Goal: Use online tool/utility: Utilize a website feature to perform a specific function

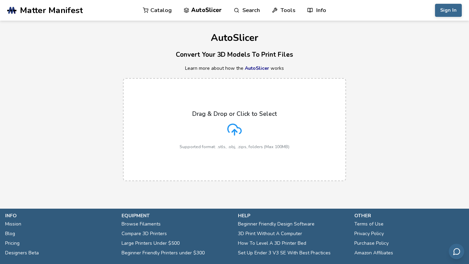
click at [248, 124] on div "Drag & Drop or Click to Select Supported format: .stls, .obj, .zips, folders (M…" at bounding box center [235, 129] width 110 height 39
click at [0, 0] on input "Drag & Drop or Click to Select Supported format: .stls, .obj, .zips, folders (M…" at bounding box center [0, 0] width 0 height 0
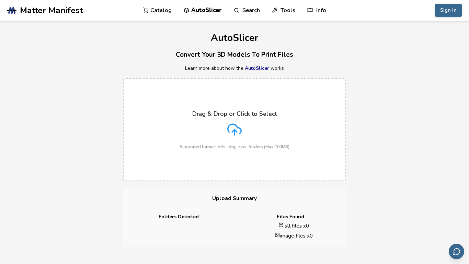
click at [274, 126] on div "Drag & Drop or Click to Select Supported format: .stls, .obj, .zips, folders (M…" at bounding box center [235, 129] width 110 height 39
click at [0, 0] on input "Drag & Drop or Click to Select Supported format: .stls, .obj, .zips, folders (M…" at bounding box center [0, 0] width 0 height 0
click at [234, 129] on icon at bounding box center [234, 129] width 14 height 14
click at [0, 0] on input "Drag & Drop or Click to Select Supported format: .stls, .obj, .zips, folders (M…" at bounding box center [0, 0] width 0 height 0
click at [222, 136] on div "Drag & Drop or Click to Select Supported format: .stls, .obj, .zips, folders (M…" at bounding box center [235, 129] width 110 height 39
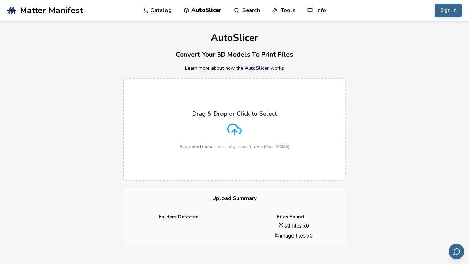
click at [0, 0] on input "Drag & Drop or Click to Select Supported format: .stls, .obj, .zips, folders (M…" at bounding box center [0, 0] width 0 height 0
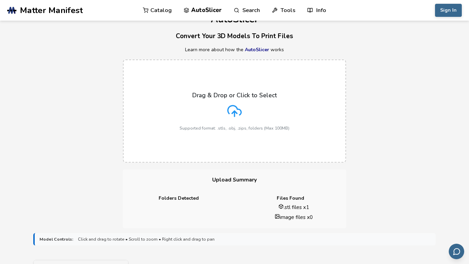
scroll to position [19, 0]
click at [299, 204] on li ".stl files x 1" at bounding box center [293, 206] width 95 height 7
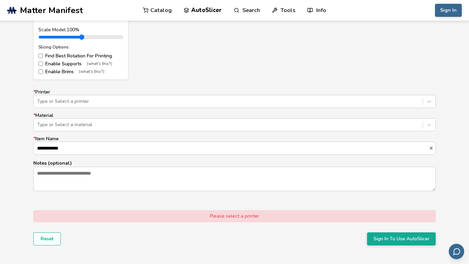
scroll to position [382, 0]
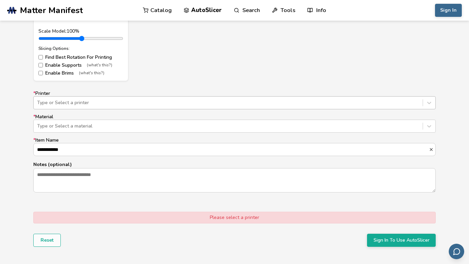
click at [283, 101] on div at bounding box center [228, 102] width 382 height 7
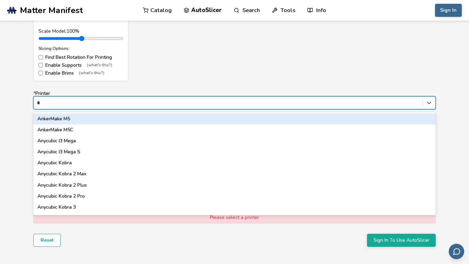
type input "**"
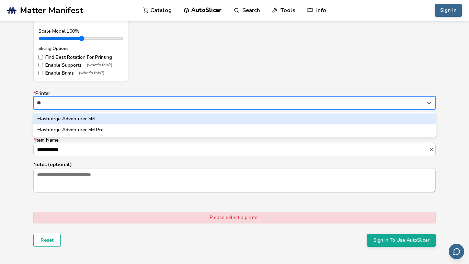
click at [303, 117] on div "Flashforge Adventurer 5M" at bounding box center [234, 118] width 403 height 11
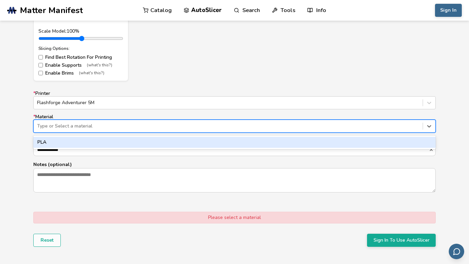
click at [295, 124] on div at bounding box center [228, 126] width 382 height 7
click at [132, 140] on div "PLA" at bounding box center [234, 142] width 403 height 11
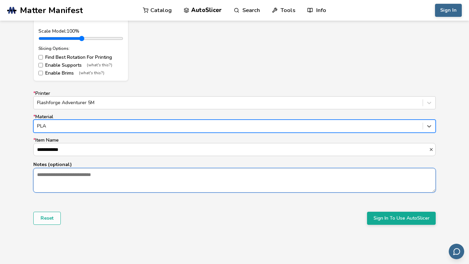
click at [266, 177] on textarea "Notes (optional)" at bounding box center [235, 179] width 402 height 23
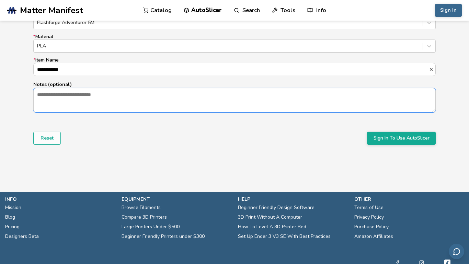
scroll to position [462, 0]
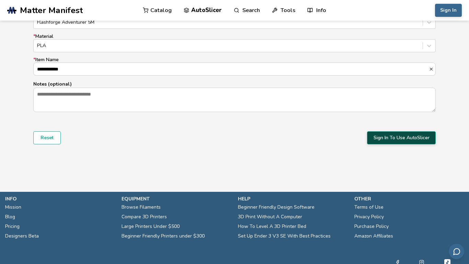
click at [404, 133] on button "Sign In To Use AutoSlicer" at bounding box center [401, 137] width 69 height 13
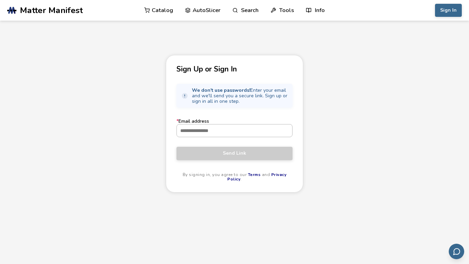
click at [227, 136] on input "* Email address" at bounding box center [234, 130] width 115 height 12
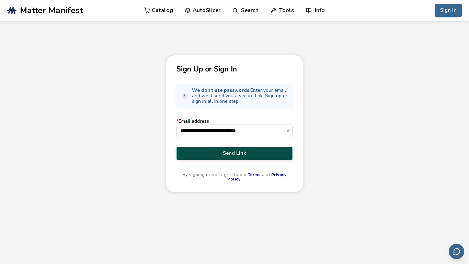
type input "**********"
click at [232, 152] on span "Send Link" at bounding box center [235, 152] width 106 height 5
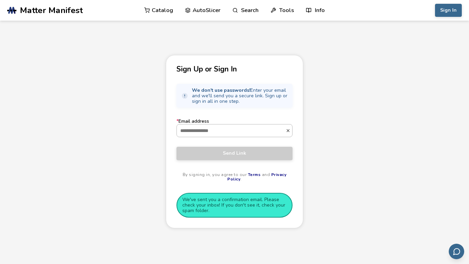
click at [238, 135] on input "* Email address" at bounding box center [231, 130] width 109 height 12
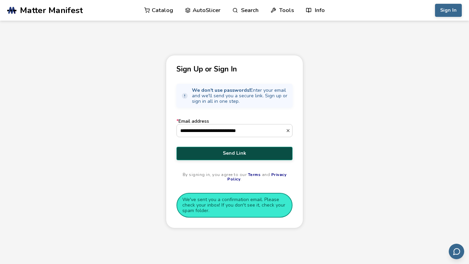
type input "**********"
click at [270, 154] on span "Send Link" at bounding box center [235, 152] width 106 height 5
